Goal: Register for event/course

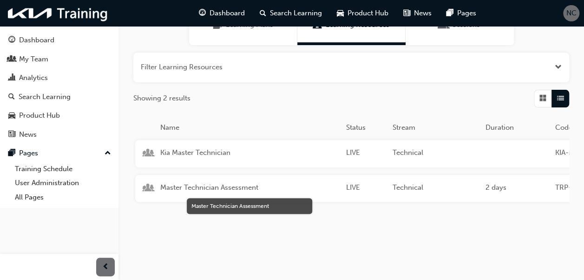
click at [220, 183] on span "Master Technician Assessment" at bounding box center [249, 187] width 179 height 11
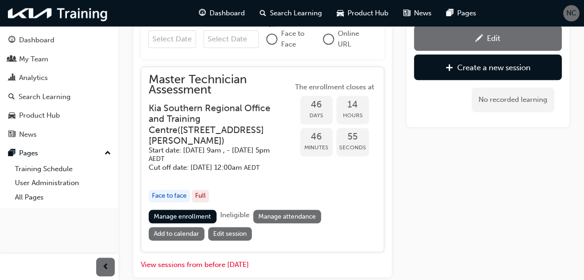
scroll to position [433, 0]
click at [203, 219] on link "Manage enrollment" at bounding box center [183, 215] width 68 height 13
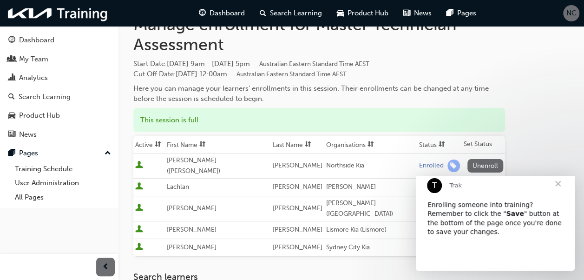
scroll to position [93, 0]
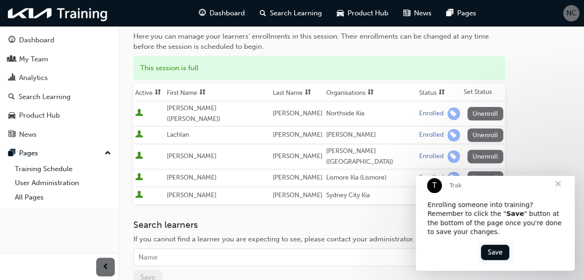
scroll to position [433, 0]
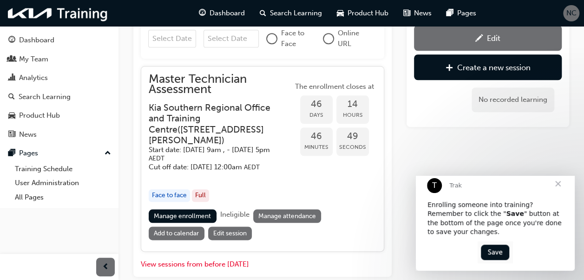
click at [558, 194] on span "Close" at bounding box center [558, 183] width 33 height 33
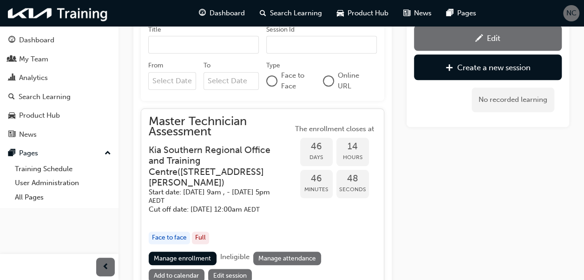
scroll to position [490, 0]
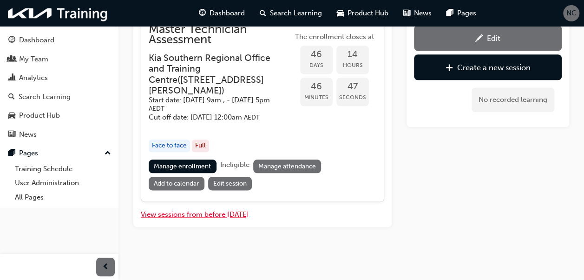
click at [199, 214] on button "View sessions from before [DATE]" at bounding box center [195, 214] width 108 height 11
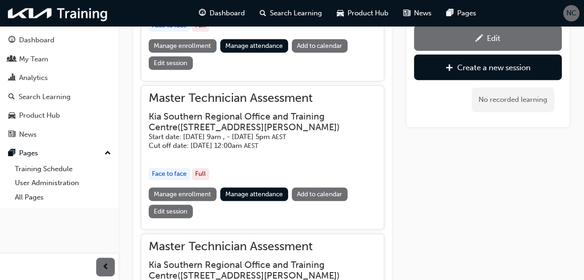
scroll to position [2351, 0]
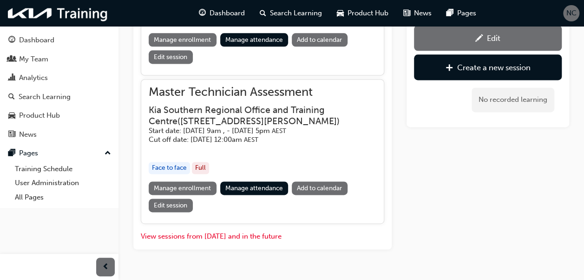
click at [190, 181] on link "Manage enrollment" at bounding box center [183, 187] width 68 height 13
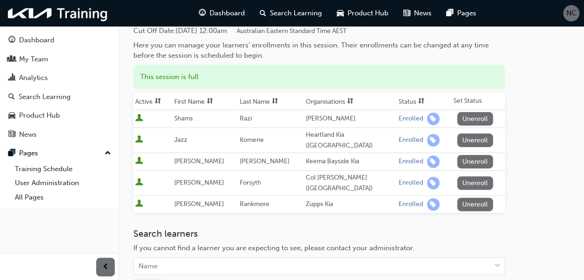
scroll to position [93, 0]
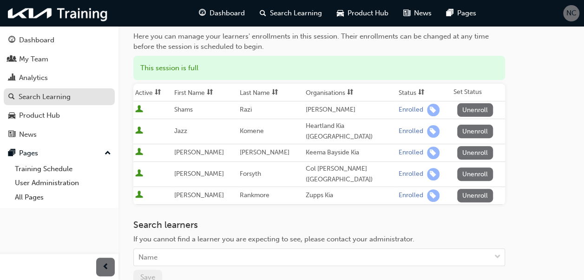
click at [39, 99] on div "Search Learning" at bounding box center [45, 97] width 52 height 11
